Goal: Find contact information: Find contact information

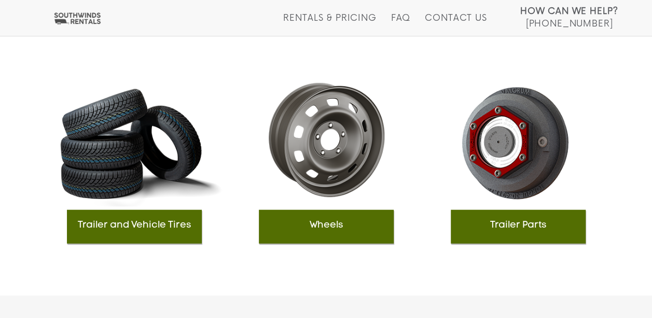
scroll to position [1246, 0]
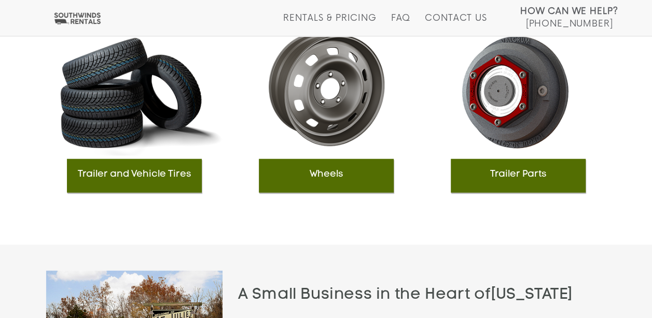
click at [336, 179] on h3 "Wheels" at bounding box center [326, 174] width 125 height 10
click at [342, 92] on div "Wheels" at bounding box center [326, 100] width 176 height 184
click at [315, 181] on div "Wheels" at bounding box center [326, 176] width 135 height 34
click at [316, 173] on h3 "Wheels" at bounding box center [326, 174] width 125 height 10
click at [343, 110] on div "Wheels" at bounding box center [326, 100] width 176 height 184
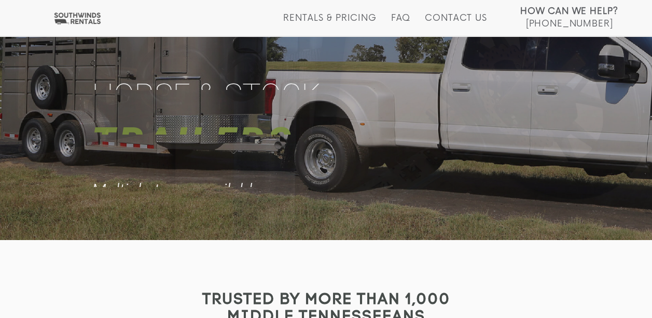
scroll to position [0, 0]
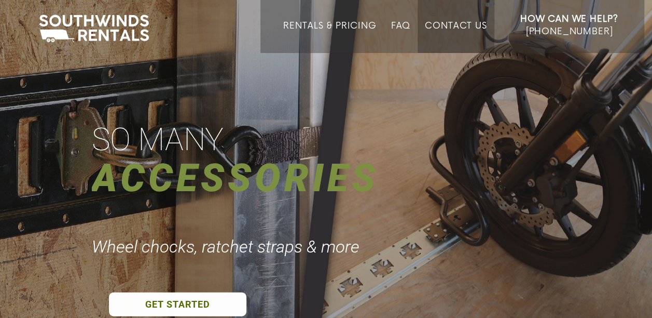
click at [447, 21] on link "Contact Us" at bounding box center [456, 37] width 62 height 32
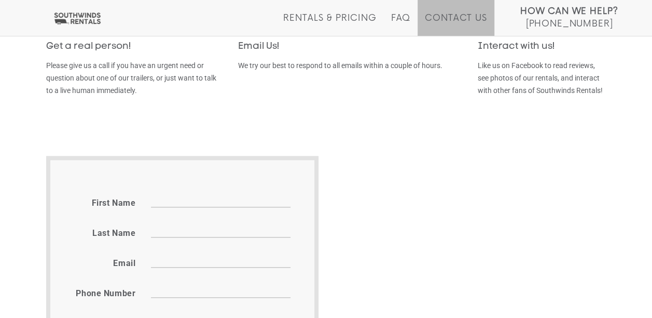
scroll to position [261, 0]
